Goal: Communication & Community: Answer question/provide support

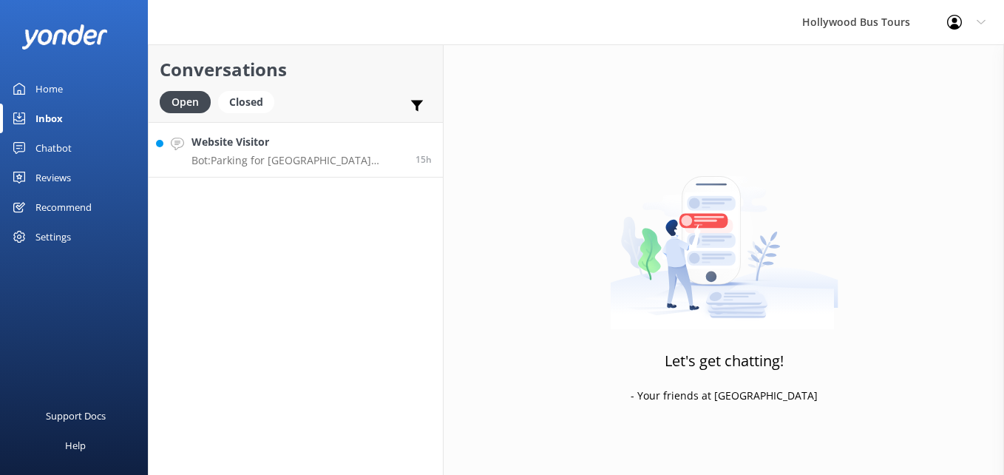
click at [274, 149] on h4 "Website Visitor" at bounding box center [298, 142] width 213 height 16
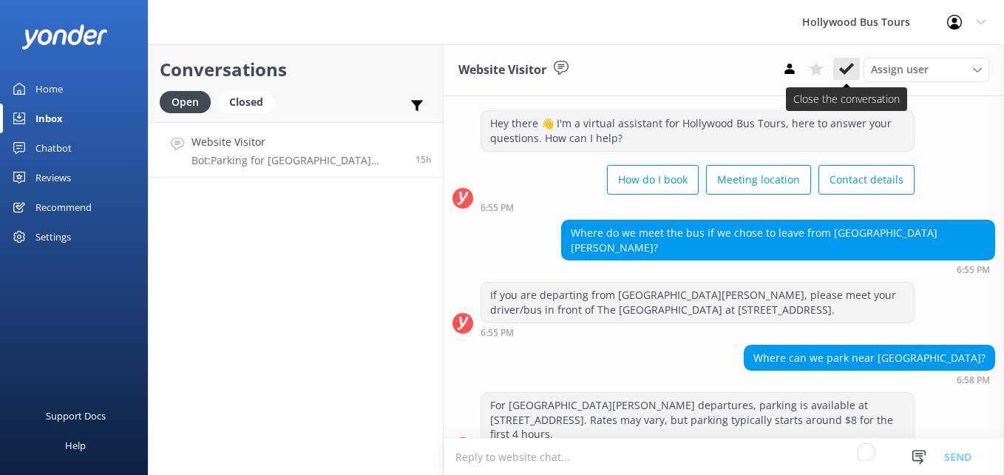
scroll to position [151, 0]
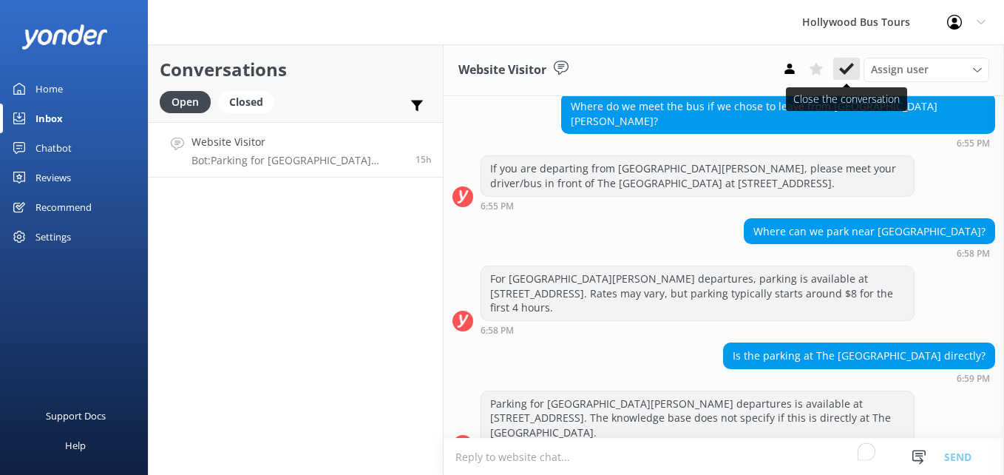
click at [842, 66] on icon at bounding box center [846, 68] width 15 height 15
